Goal: Check status: Check status

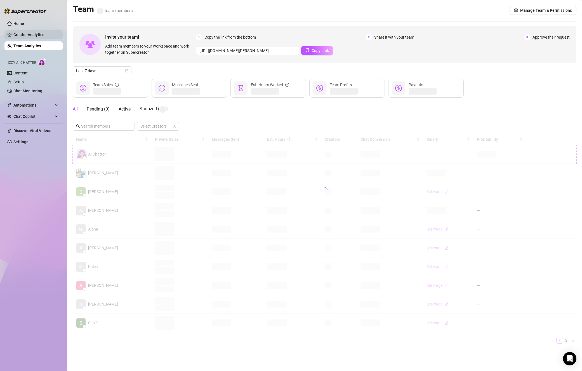
click at [25, 36] on link "Creator Analytics" at bounding box center [35, 34] width 45 height 9
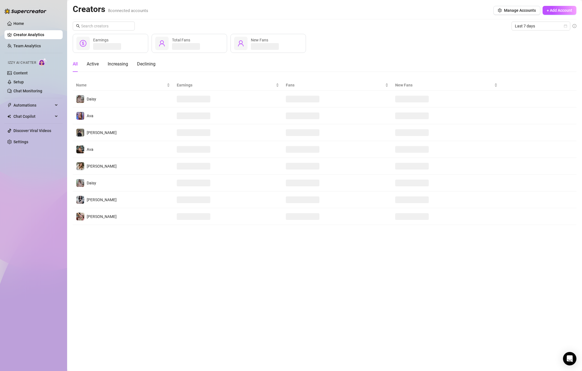
drag, startPoint x: 25, startPoint y: 36, endPoint x: 388, endPoint y: 15, distance: 362.7
click at [388, 15] on div "Creators 8 connected accounts Manage Accounts + Add Account" at bounding box center [325, 10] width 504 height 13
click at [32, 46] on link "Team Analytics" at bounding box center [26, 46] width 27 height 4
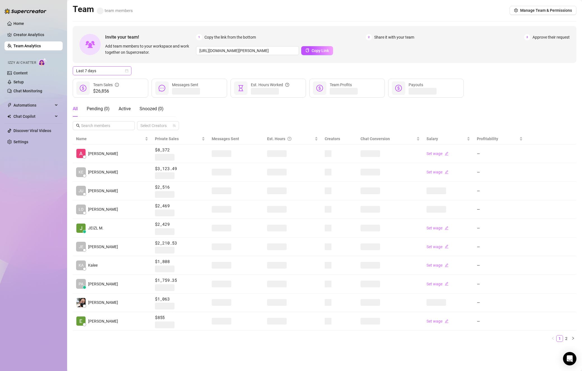
click at [124, 71] on span "Last 7 days" at bounding box center [102, 71] width 52 height 8
click at [109, 119] on div "Custom date" at bounding box center [102, 118] width 50 height 6
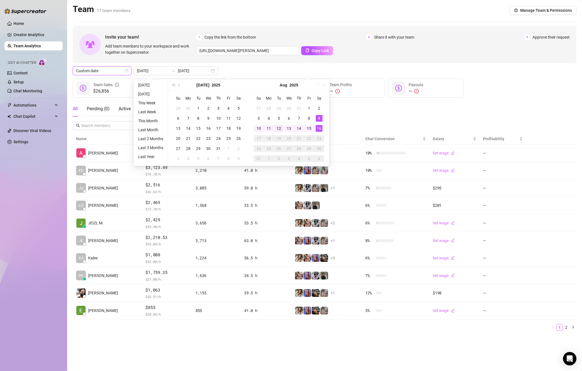
type input "[DATE]"
click at [280, 131] on div "12" at bounding box center [279, 128] width 7 height 7
type input "[DATE]"
drag, startPoint x: 320, startPoint y: 130, endPoint x: 319, endPoint y: 126, distance: 4.6
click at [320, 131] on div "16" at bounding box center [319, 128] width 7 height 7
